Goal: Information Seeking & Learning: Learn about a topic

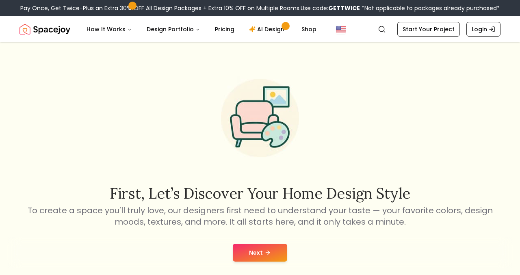
click at [259, 251] on button "Next" at bounding box center [260, 253] width 54 height 18
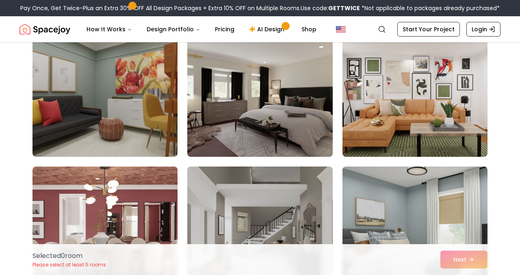
scroll to position [224, 0]
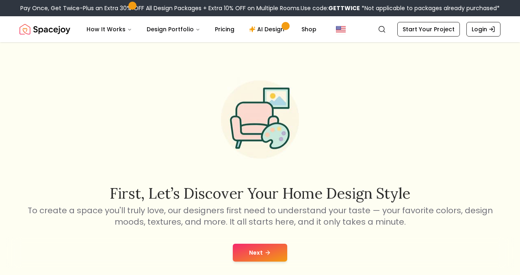
click at [373, 78] on div "First, let’s discover your home design style To create a space you'll truly lov…" at bounding box center [260, 147] width 468 height 159
